Goal: Task Accomplishment & Management: Use online tool/utility

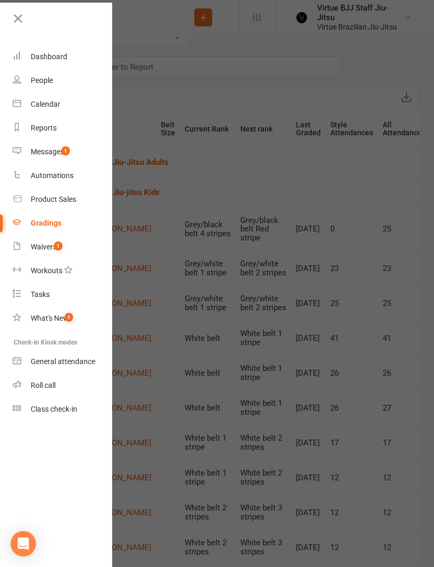
click at [40, 407] on div "Class check-in" at bounding box center [54, 409] width 47 height 8
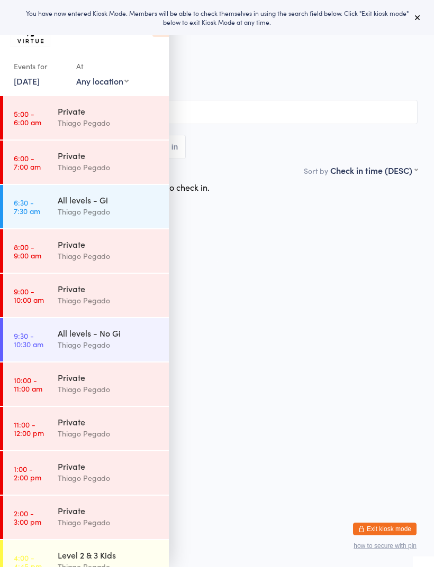
click at [382, 527] on button "Exit kiosk mode" at bounding box center [384, 529] width 63 height 13
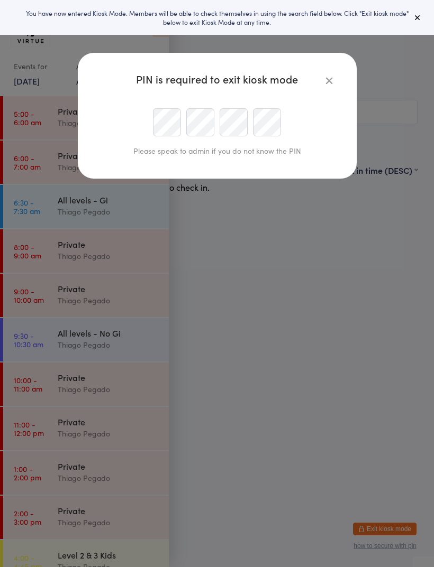
click at [140, 129] on div at bounding box center [217, 122] width 242 height 28
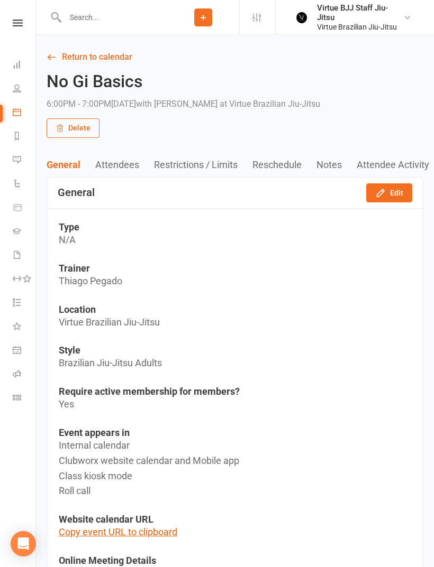
click at [18, 23] on icon at bounding box center [18, 23] width 10 height 7
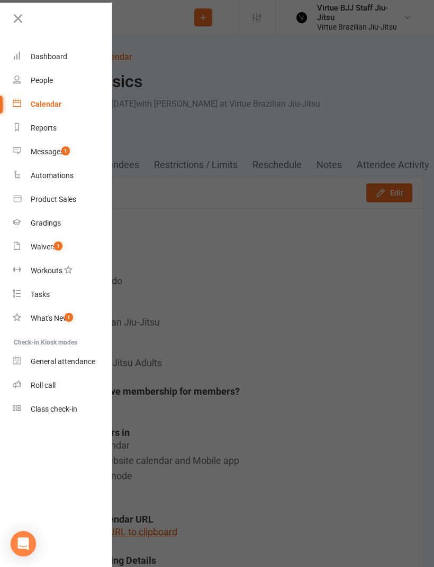
click at [19, 219] on icon at bounding box center [17, 222] width 8 height 8
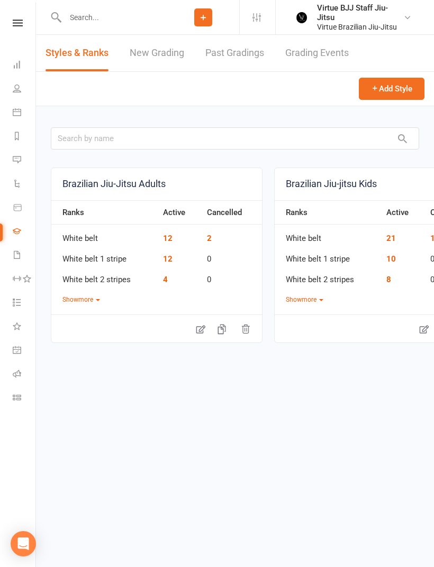
click at [148, 53] on link "New Grading" at bounding box center [157, 53] width 54 height 36
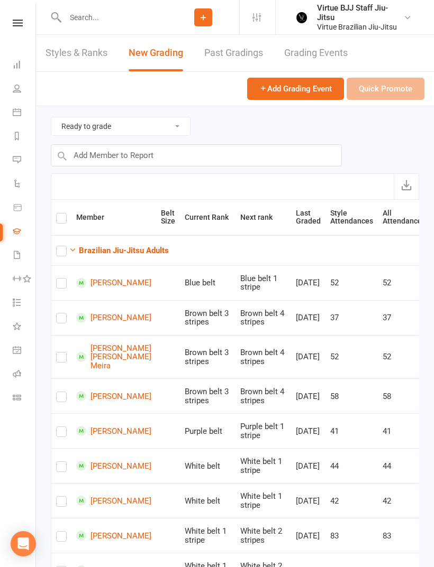
click at [97, 244] on button "Brazilian Jiu-Jitsu Adults" at bounding box center [119, 250] width 100 height 13
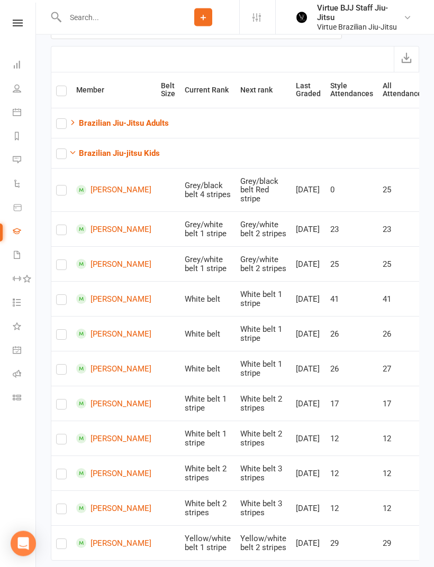
scroll to position [142, 0]
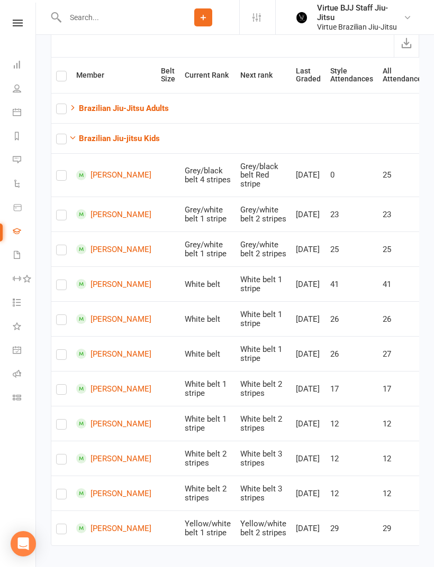
click at [63, 427] on label at bounding box center [61, 427] width 11 height 0
click at [63, 420] on input "checkbox" at bounding box center [61, 420] width 11 height 0
checkbox input "true"
click at [61, 252] on label at bounding box center [61, 252] width 11 height 0
click at [61, 245] on input "checkbox" at bounding box center [61, 245] width 11 height 0
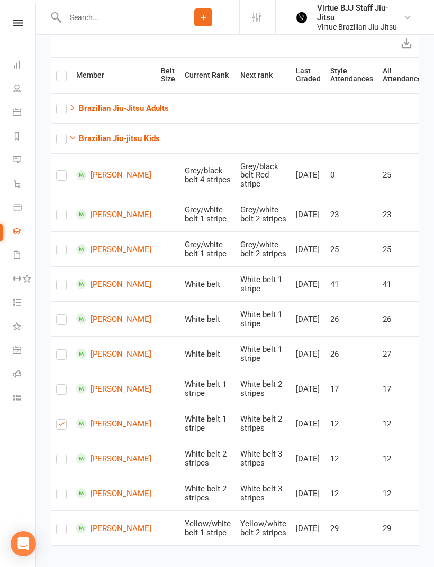
checkbox input "true"
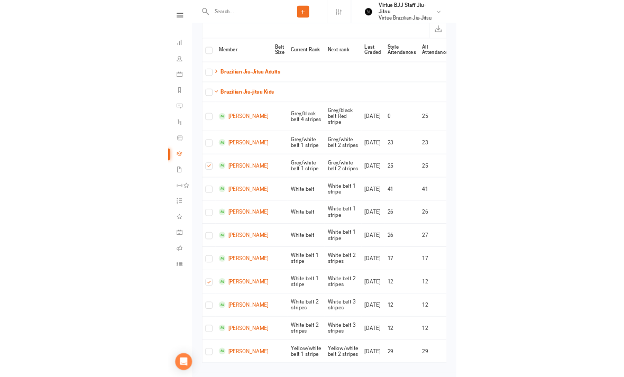
scroll to position [128, 0]
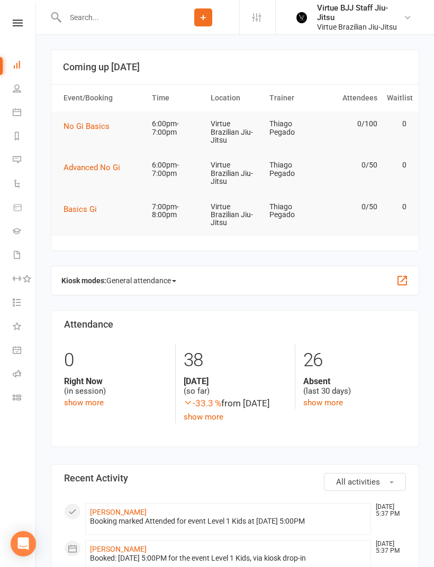
click at [21, 20] on icon at bounding box center [18, 23] width 10 height 7
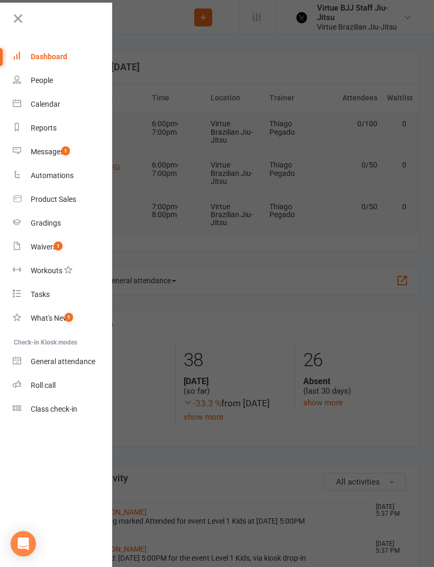
click at [38, 420] on link "Class check-in" at bounding box center [63, 410] width 100 height 24
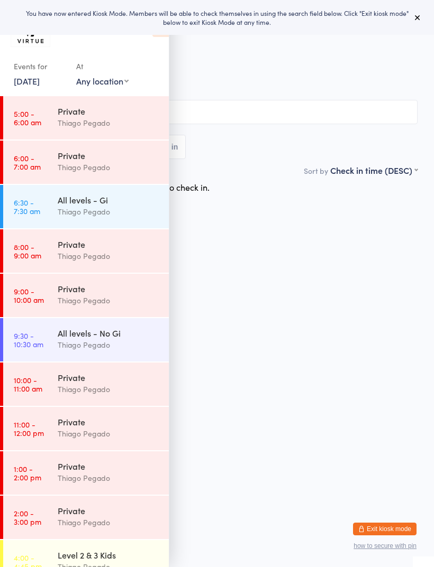
click at [421, 31] on div "You have now entered Kiosk Mode. Members will be able to check themselves in us…" at bounding box center [217, 17] width 434 height 35
click at [423, 13] on button at bounding box center [417, 17] width 13 height 13
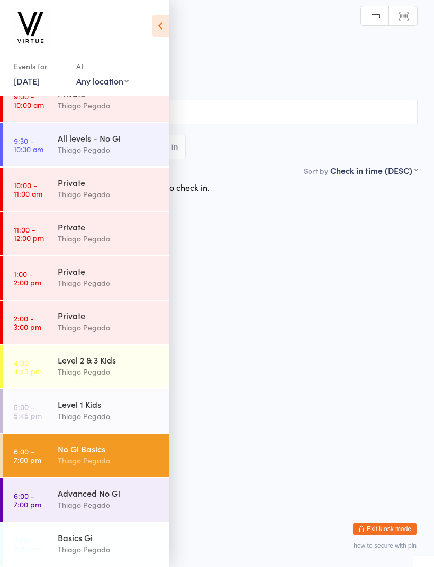
scroll to position [195, 0]
click at [100, 402] on div "Level 1 Kids" at bounding box center [109, 405] width 102 height 12
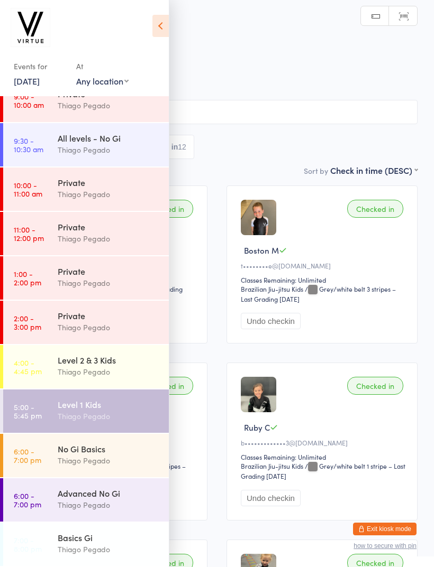
click at [125, 457] on div "Thiago Pegado" at bounding box center [109, 461] width 102 height 12
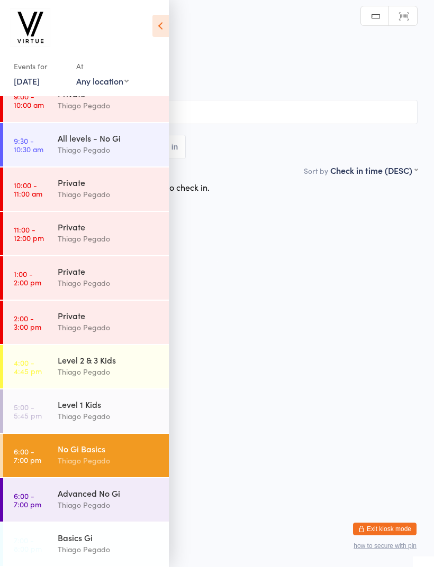
click at [150, 27] on div "Events for [DATE] [DATE] [DATE] Sun Mon Tue Wed Thu Fri Sat 36 31 01 02 03 04 0…" at bounding box center [84, 49] width 169 height 99
click at [152, 27] on icon at bounding box center [160, 26] width 16 height 22
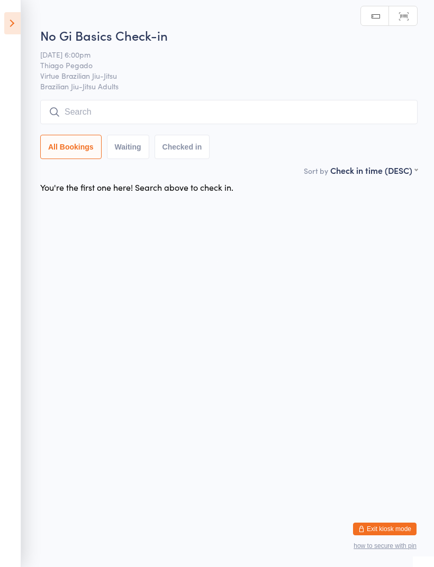
click at [205, 116] on input "search" at bounding box center [228, 112] width 377 height 24
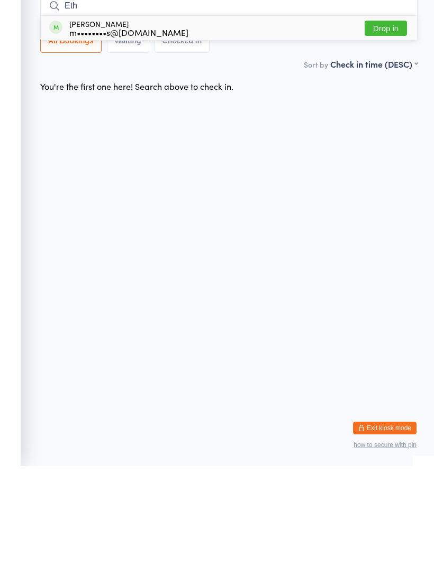
type input "Eth"
click at [61, 122] on span at bounding box center [55, 128] width 13 height 13
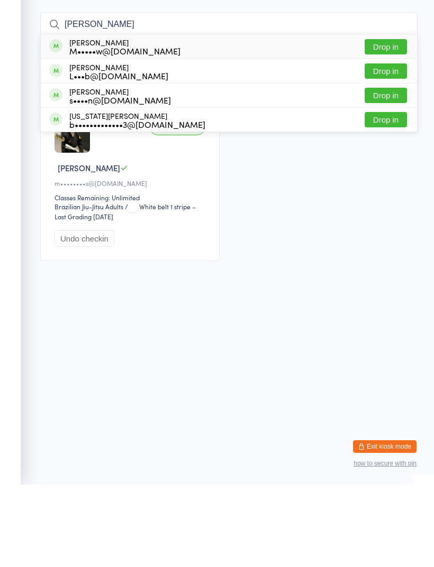
type input "[PERSON_NAME]"
click at [71, 178] on div "s••••n@[DOMAIN_NAME]" at bounding box center [120, 182] width 102 height 8
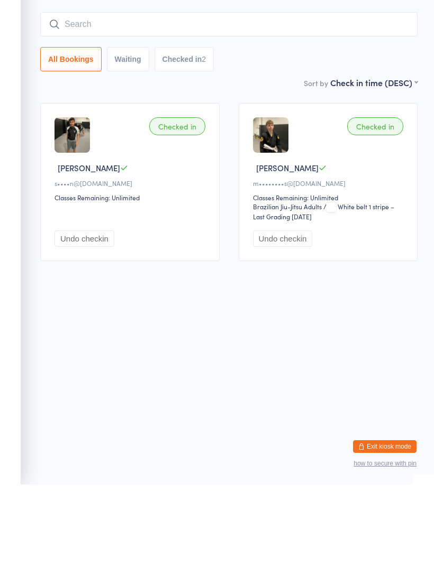
click at [77, 95] on input "search" at bounding box center [228, 107] width 377 height 24
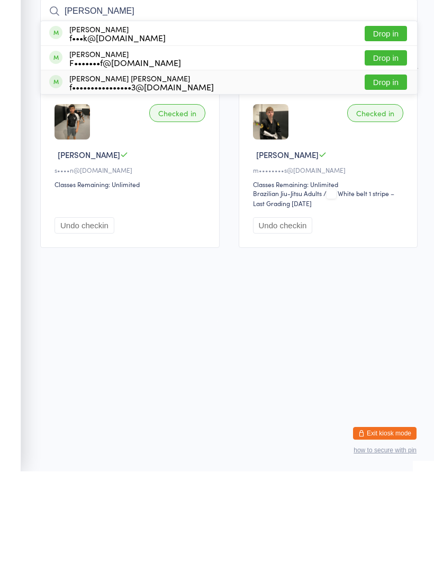
type input "[PERSON_NAME]"
click at [73, 178] on div "f••••••••••••••••3@[DOMAIN_NAME]" at bounding box center [141, 182] width 144 height 8
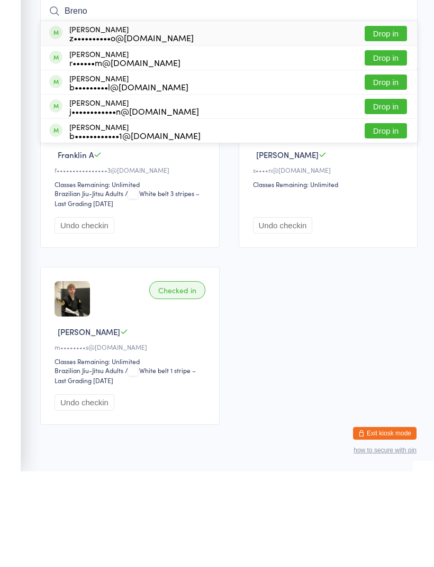
type input "Breno"
click at [63, 121] on div "[PERSON_NAME] z••••••••••o@[DOMAIN_NAME]" at bounding box center [121, 129] width 144 height 17
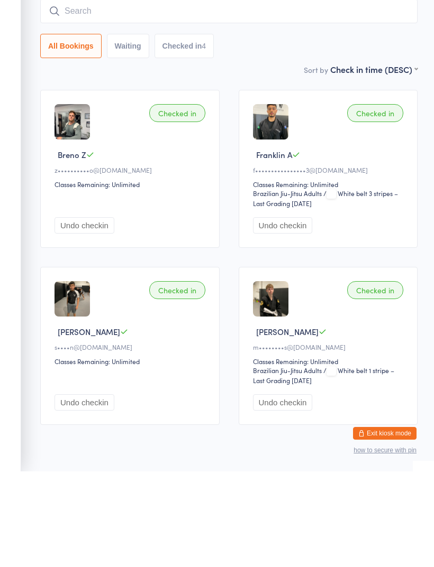
click at [74, 95] on input "search" at bounding box center [228, 107] width 377 height 24
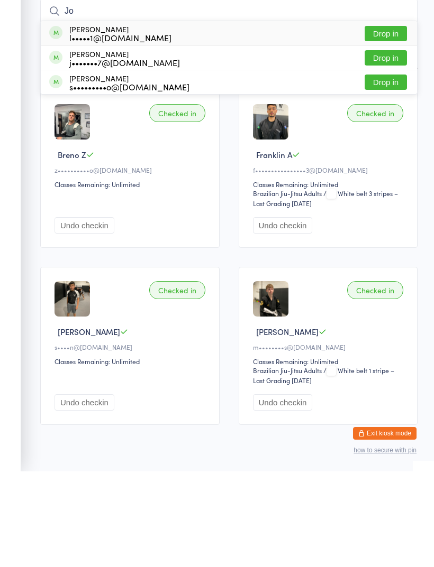
type input "J"
type input "B"
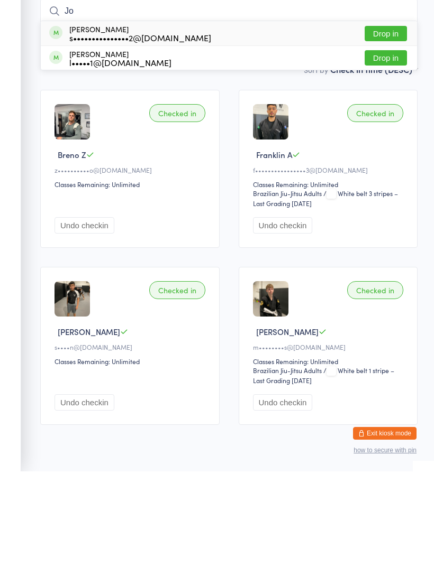
type input "J"
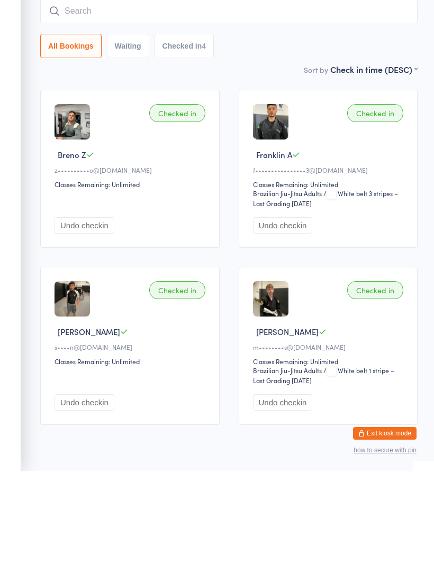
click at [314, 95] on input "search" at bounding box center [228, 107] width 377 height 24
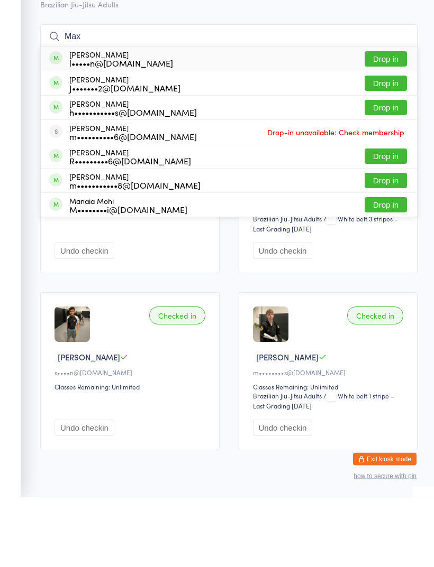
type input "Max"
click at [157, 129] on div "l•••••n@[DOMAIN_NAME]" at bounding box center [121, 133] width 104 height 8
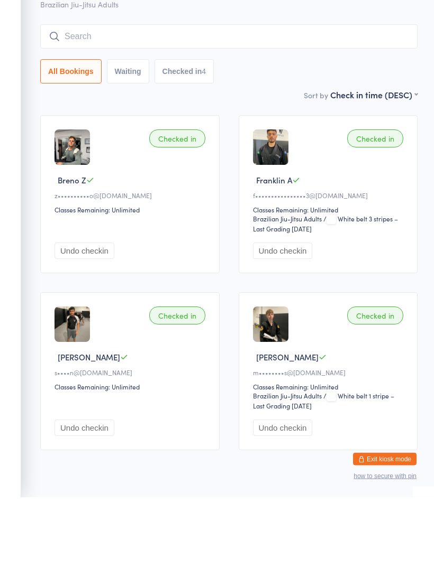
scroll to position [40, 0]
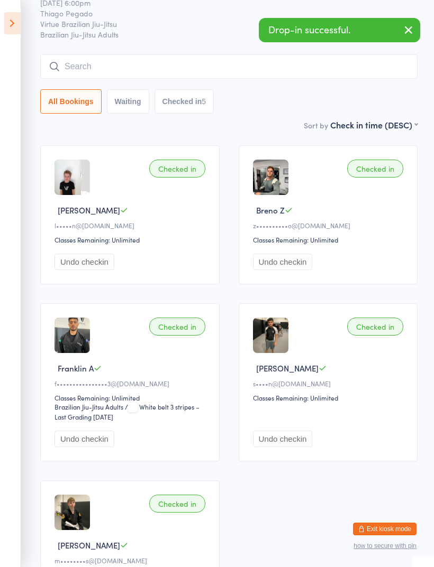
click at [277, 62] on input "search" at bounding box center [228, 66] width 377 height 24
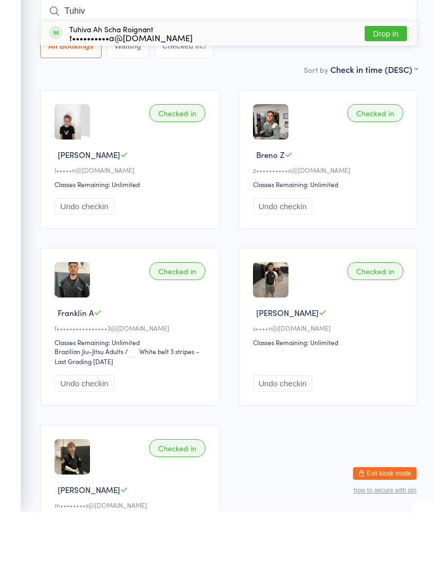
type input "Tuhiv"
click at [70, 89] on div "t••••••••••a@[DOMAIN_NAME]" at bounding box center [130, 93] width 123 height 8
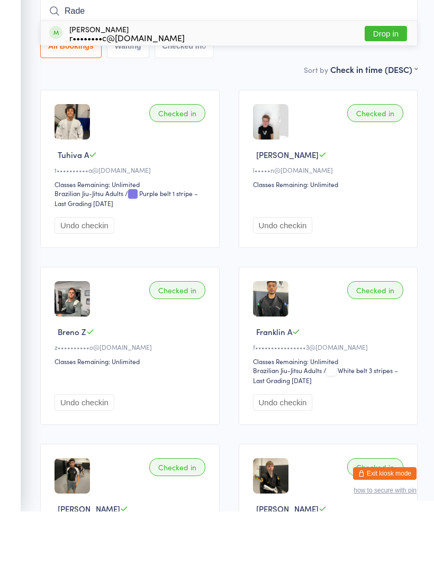
type input "Rade"
click at [65, 80] on div "[PERSON_NAME] r••••••••c@[DOMAIN_NAME]" at bounding box center [116, 88] width 135 height 17
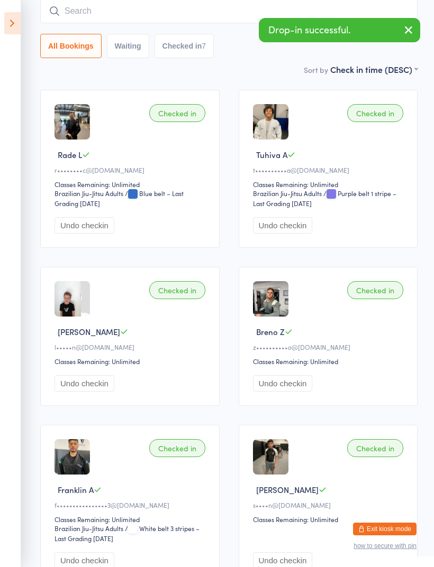
click at [72, 11] on input "search" at bounding box center [228, 11] width 377 height 24
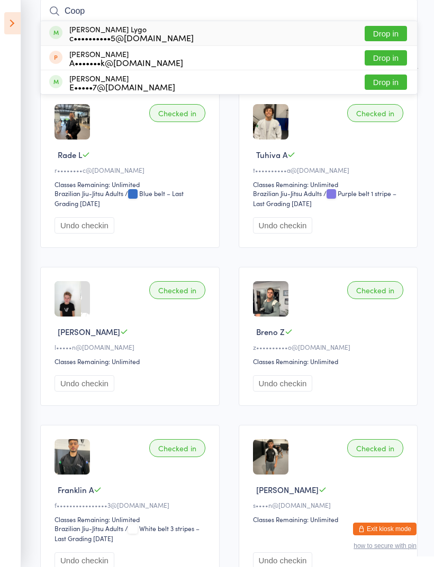
type input "Coop"
click at [57, 29] on span at bounding box center [55, 32] width 13 height 13
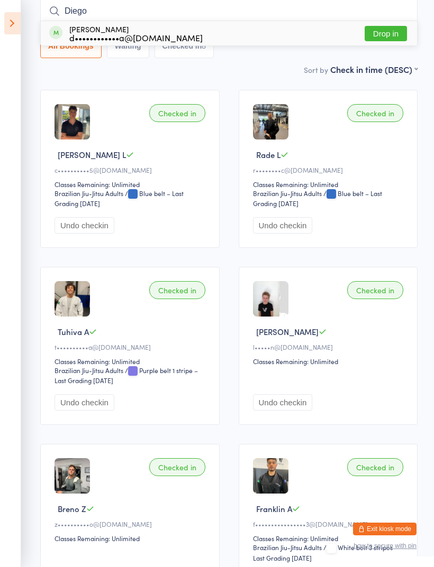
type input "Diego"
click at [68, 30] on div "[PERSON_NAME] d••••••••••••a@[DOMAIN_NAME]" at bounding box center [125, 33] width 153 height 17
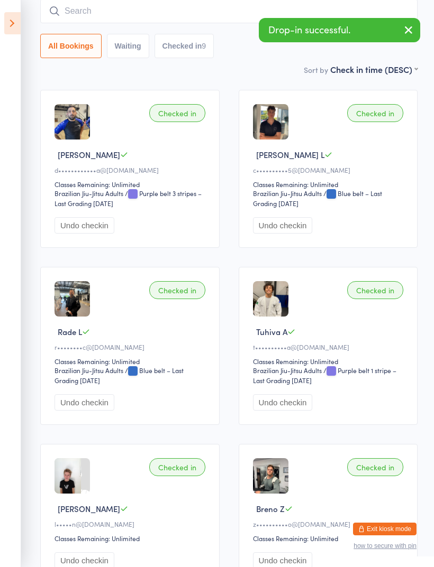
click at [251, 16] on input "search" at bounding box center [228, 11] width 377 height 24
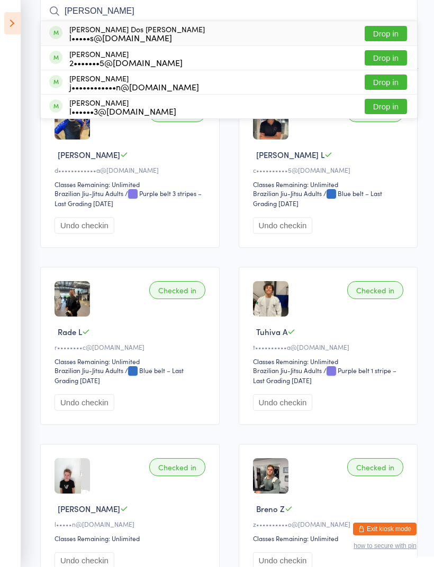
type input "[PERSON_NAME]"
click at [69, 40] on div "l•••••s@[DOMAIN_NAME]" at bounding box center [136, 37] width 135 height 8
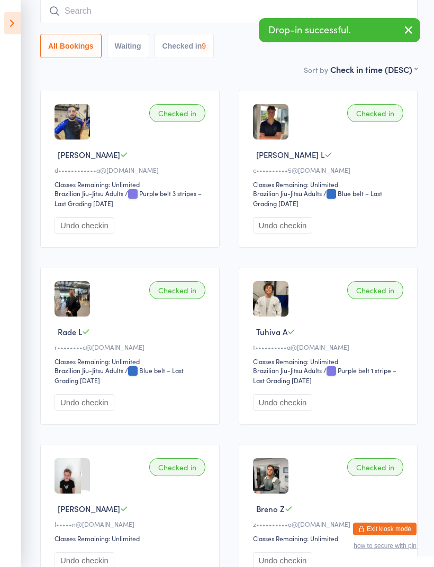
click at [81, 23] on input "search" at bounding box center [228, 11] width 377 height 24
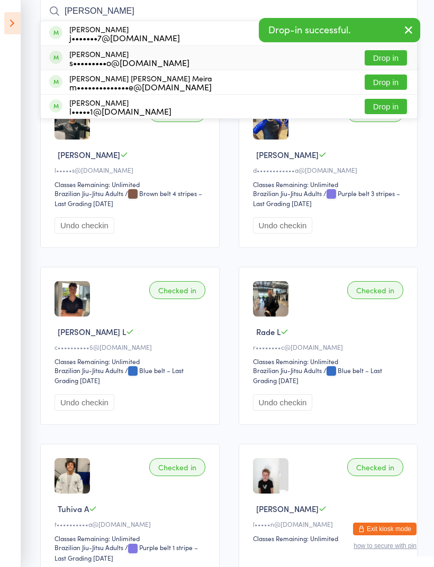
type input "[PERSON_NAME]"
click at [60, 56] on span at bounding box center [55, 57] width 13 height 13
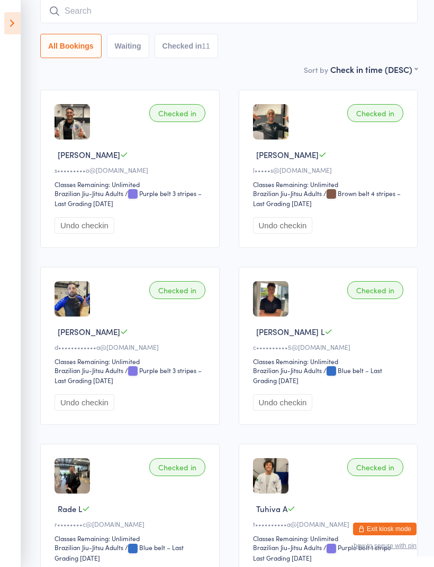
click at [358, 15] on input "search" at bounding box center [228, 11] width 377 height 24
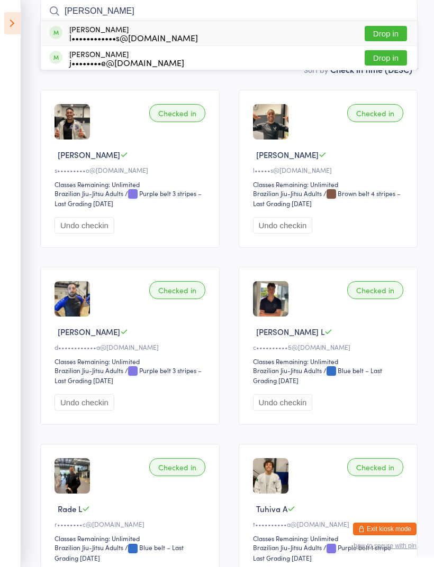
type input "[PERSON_NAME]"
click at [71, 37] on div "l••••••••••••s@[DOMAIN_NAME]" at bounding box center [133, 37] width 129 height 8
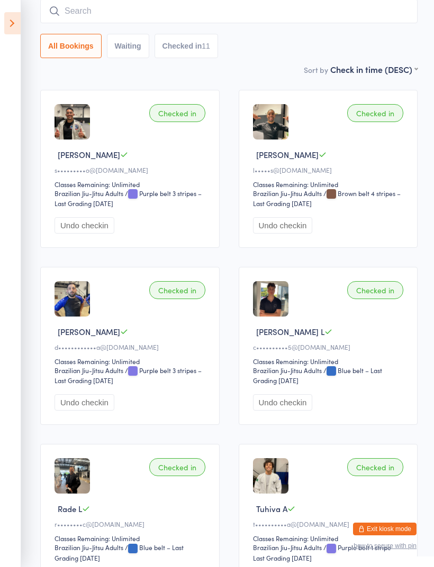
click at [77, 14] on input "search" at bounding box center [228, 11] width 377 height 24
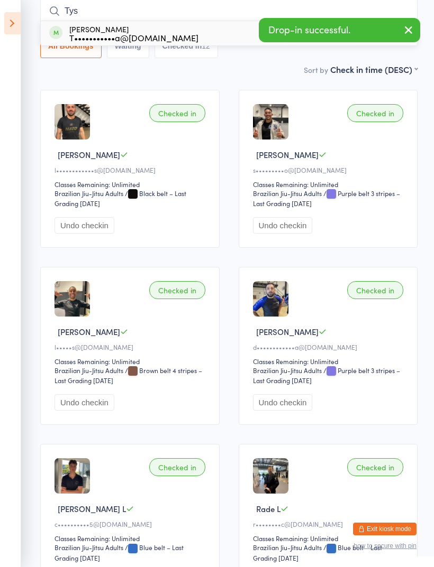
type input "Tys"
click at [62, 32] on div "[PERSON_NAME] T•••••••••••a@[DOMAIN_NAME]" at bounding box center [123, 33] width 149 height 17
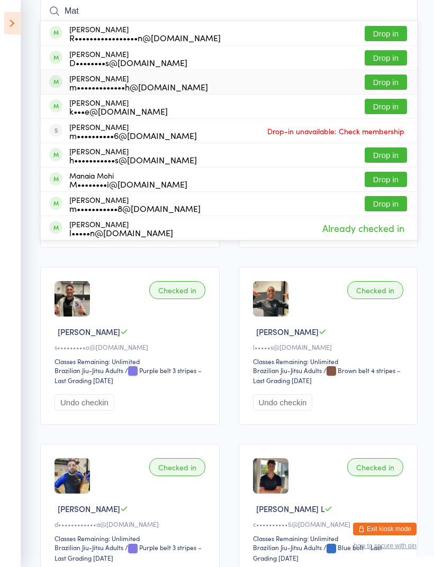
type input "Mat"
click at [197, 83] on div "[PERSON_NAME] m•••••••••••••h@[DOMAIN_NAME] Drop in" at bounding box center [229, 82] width 376 height 24
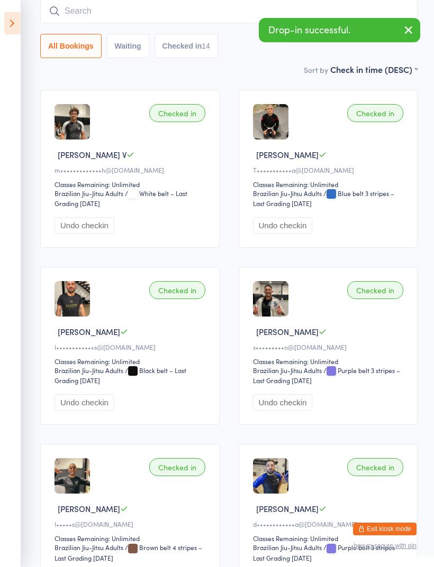
click at [212, 19] on input "search" at bounding box center [228, 11] width 377 height 24
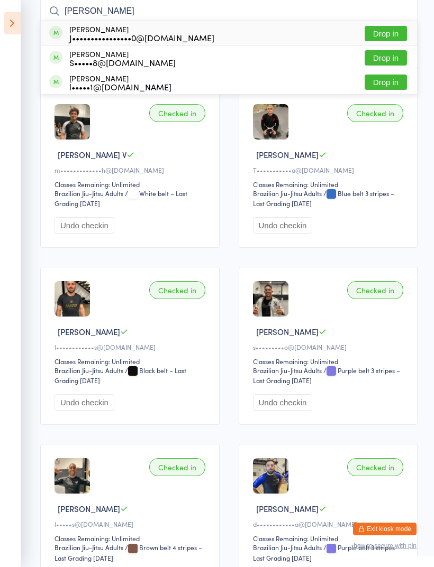
type input "[PERSON_NAME]"
click at [53, 35] on span at bounding box center [55, 32] width 13 height 13
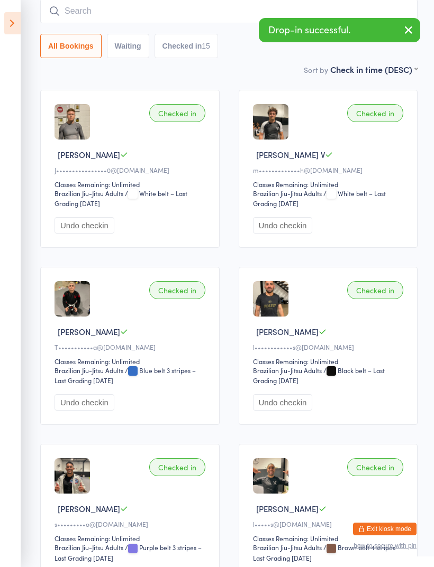
click at [235, 16] on input "search" at bounding box center [228, 11] width 377 height 24
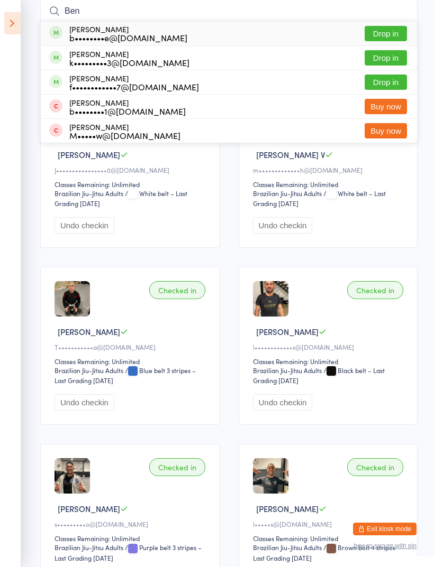
type input "Ben"
click at [54, 35] on span at bounding box center [55, 32] width 13 height 13
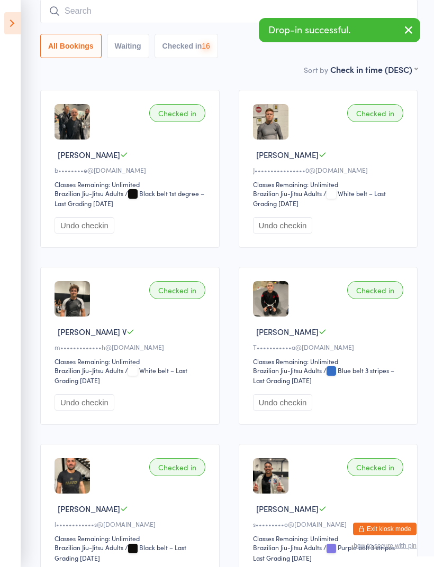
click at [244, 12] on input "search" at bounding box center [228, 11] width 377 height 24
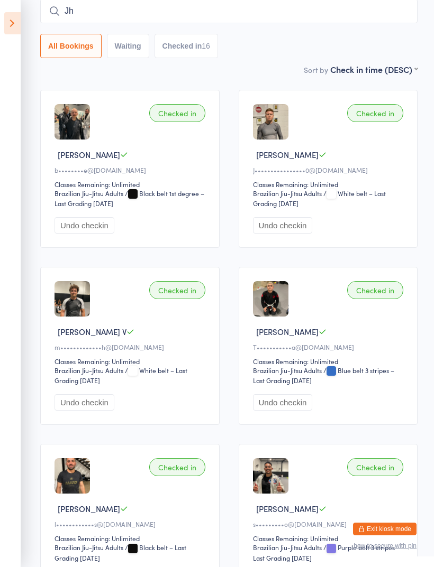
click at [298, 13] on input "Jh" at bounding box center [228, 11] width 377 height 24
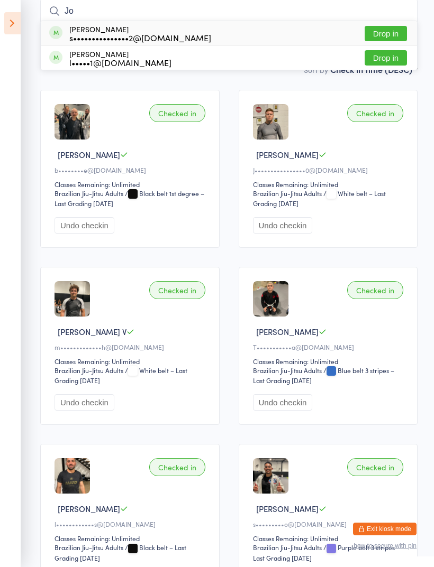
type input "J"
